Goal: Browse casually

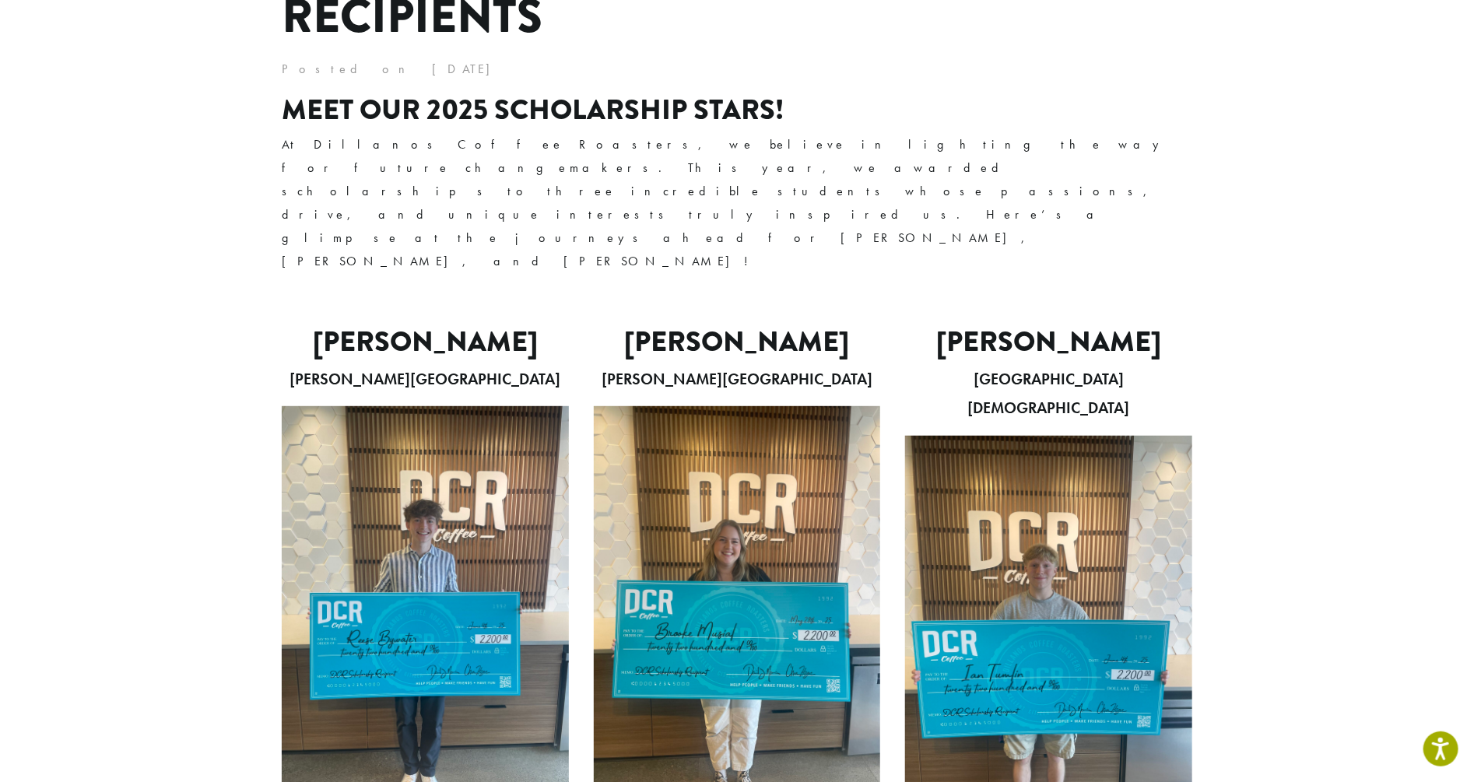
scroll to position [302, 0]
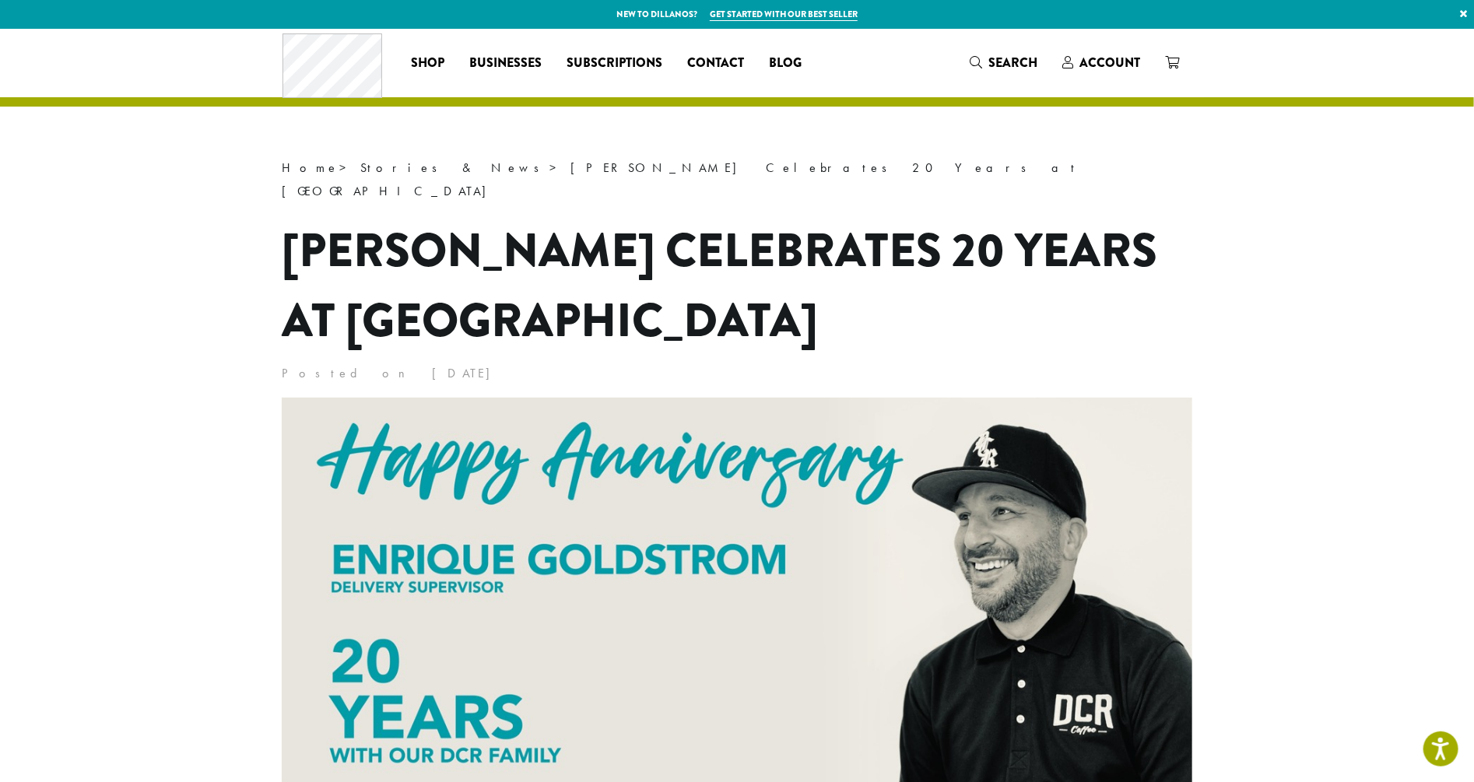
drag, startPoint x: 549, startPoint y: 263, endPoint x: 685, endPoint y: 6, distance: 290.6
